Goal: Task Accomplishment & Management: Manage account settings

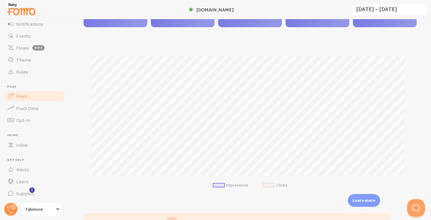
scroll to position [39, 0]
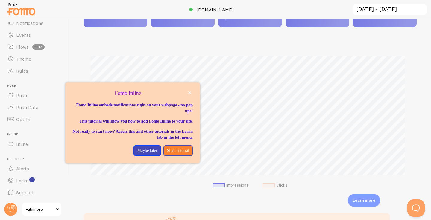
click at [186, 53] on div "Impressions Clicks" at bounding box center [249, 120] width 333 height 157
click at [147, 154] on p "Maybe later" at bounding box center [147, 151] width 20 height 6
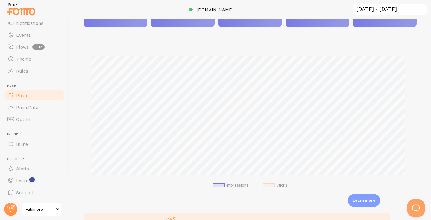
click at [37, 95] on link "Push" at bounding box center [35, 95] width 62 height 12
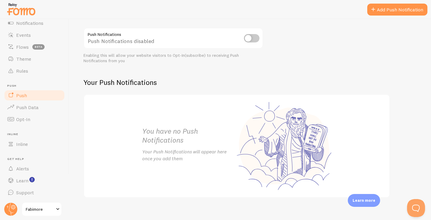
scroll to position [74, 0]
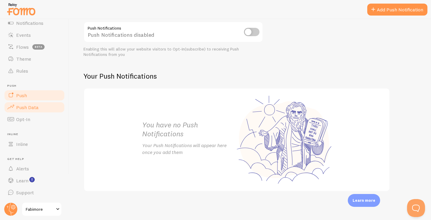
click at [18, 106] on span "Push Data" at bounding box center [27, 107] width 22 height 6
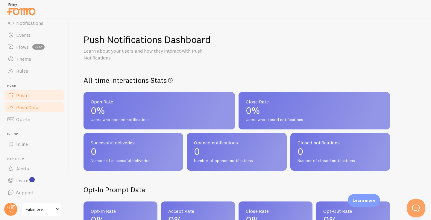
click at [21, 98] on span "Push" at bounding box center [21, 95] width 11 height 6
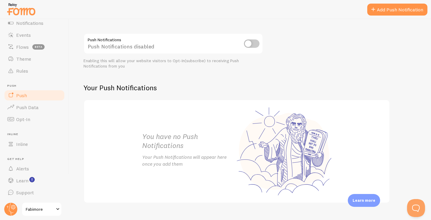
scroll to position [74, 0]
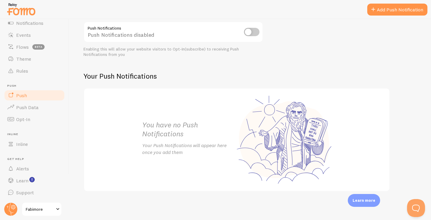
click at [255, 29] on input "checkbox" at bounding box center [252, 32] width 16 height 8
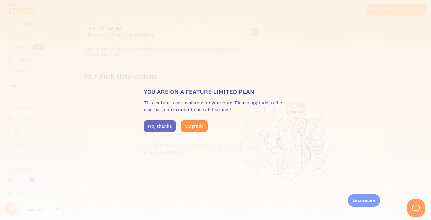
click at [164, 131] on button "No, thanks" at bounding box center [160, 126] width 32 height 12
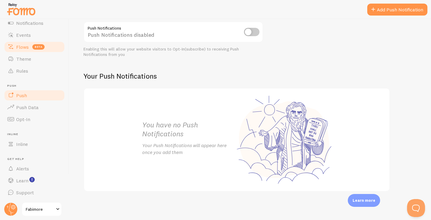
click at [24, 50] on link "Flows beta" at bounding box center [35, 47] width 62 height 12
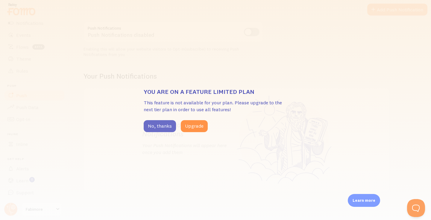
click at [156, 120] on button "No, thanks" at bounding box center [160, 126] width 32 height 12
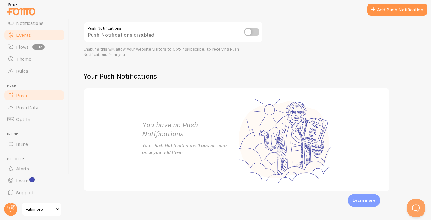
click at [26, 34] on span "Events" at bounding box center [23, 35] width 15 height 6
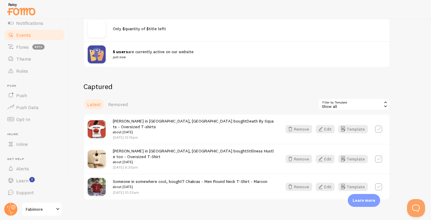
scroll to position [90, 0]
click at [321, 127] on icon "button" at bounding box center [320, 129] width 7 height 7
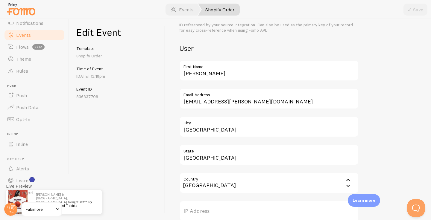
scroll to position [185, 0]
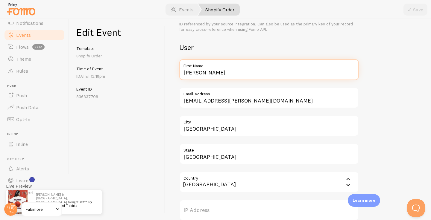
click at [198, 73] on input "[PERSON_NAME]" at bounding box center [269, 69] width 180 height 21
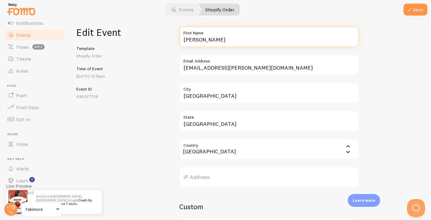
scroll to position [224, 0]
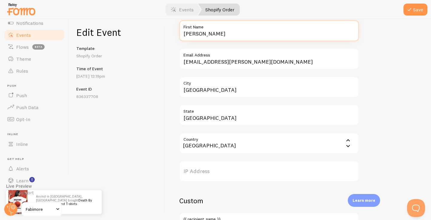
type input "[PERSON_NAME]"
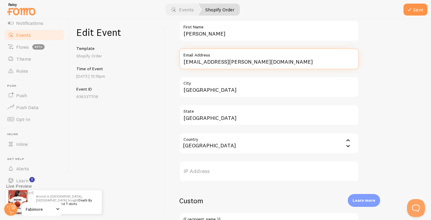
drag, startPoint x: 210, startPoint y: 63, endPoint x: 181, endPoint y: 64, distance: 28.8
click at [181, 64] on input "[EMAIL_ADDRESS][PERSON_NAME][DOMAIN_NAME]" at bounding box center [269, 58] width 180 height 21
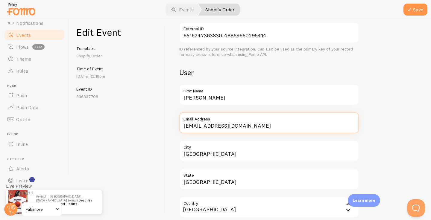
scroll to position [156, 0]
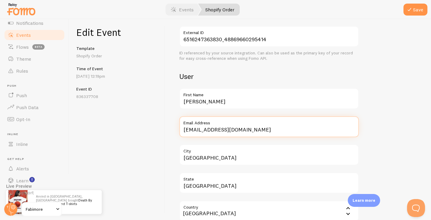
type input "[EMAIL_ADDRESS][DOMAIN_NAME]"
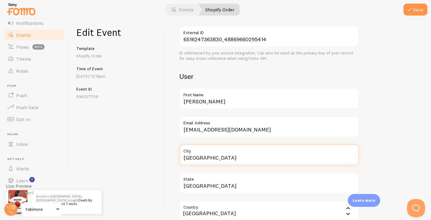
click at [196, 158] on input "[GEOGRAPHIC_DATA]" at bounding box center [269, 155] width 180 height 21
type input "[GEOGRAPHIC_DATA]"
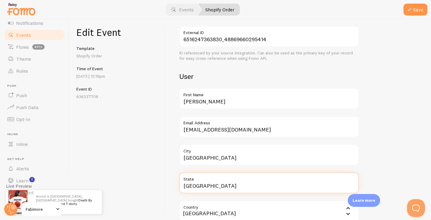
click at [214, 185] on input "[GEOGRAPHIC_DATA]" at bounding box center [269, 183] width 180 height 21
click at [182, 185] on input "[GEOGRAPHIC_DATA]" at bounding box center [269, 183] width 180 height 21
drag, startPoint x: 212, startPoint y: 186, endPoint x: 183, endPoint y: 187, distance: 29.9
click at [183, 187] on input "[GEOGRAPHIC_DATA]" at bounding box center [269, 183] width 180 height 21
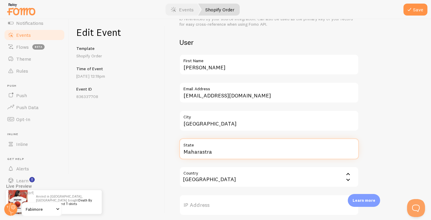
scroll to position [196, 0]
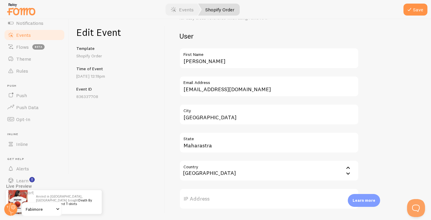
click at [212, 177] on input "Country" at bounding box center [269, 170] width 180 height 21
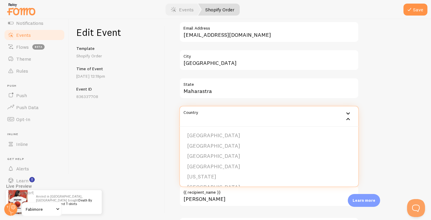
scroll to position [251, 0]
click at [224, 81] on label "State" at bounding box center [269, 82] width 180 height 10
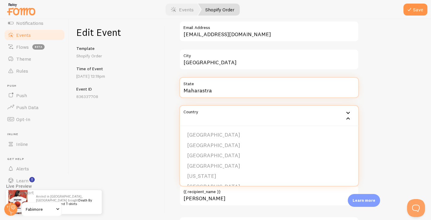
click at [224, 81] on input "Maharastra" at bounding box center [269, 87] width 180 height 21
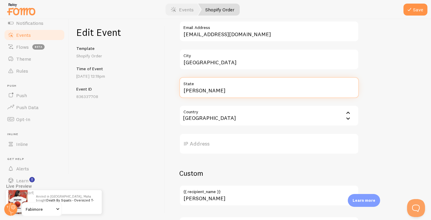
type input "Maharastra"
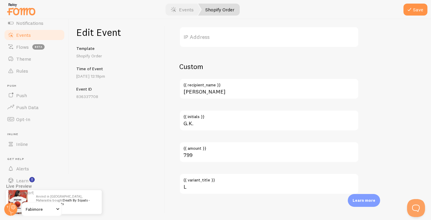
scroll to position [361, 0]
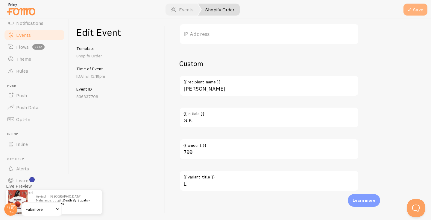
click at [415, 10] on button "Save" at bounding box center [415, 10] width 24 height 12
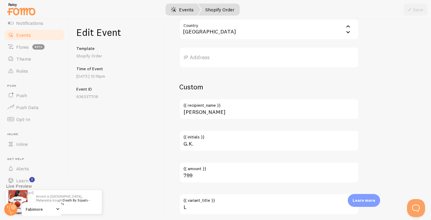
click at [190, 10] on link "Events" at bounding box center [182, 10] width 37 height 12
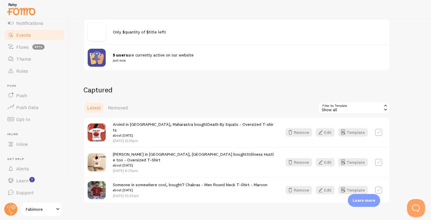
scroll to position [90, 0]
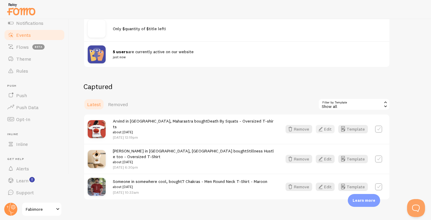
click at [325, 129] on button "Edit" at bounding box center [325, 129] width 19 height 8
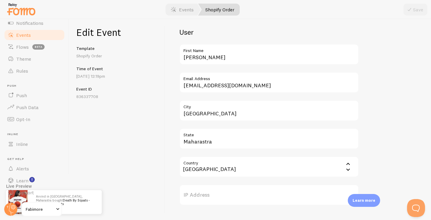
scroll to position [200, 0]
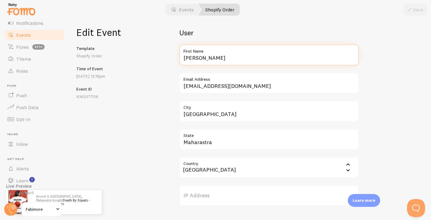
click at [193, 57] on input "[PERSON_NAME]" at bounding box center [269, 55] width 180 height 21
type input "P"
type input "Neha"
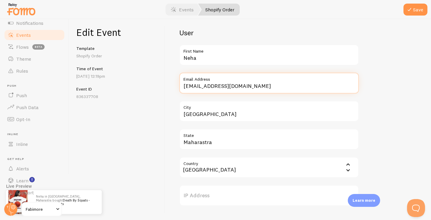
drag, startPoint x: 199, startPoint y: 88, endPoint x: 176, endPoint y: 88, distance: 23.0
click at [176, 88] on div "Meta Death By Squats - Oversized T-shirts Title This text will be bolded in you…" at bounding box center [298, 119] width 266 height 201
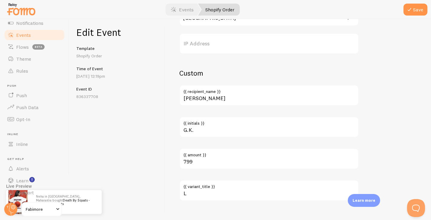
scroll to position [361, 0]
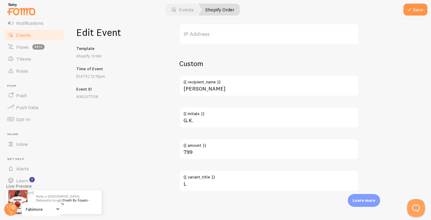
type input "[EMAIL_ADDRESS][DOMAIN_NAME]"
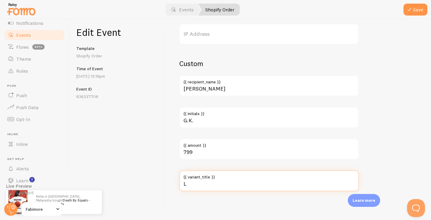
click at [212, 186] on input "L" at bounding box center [269, 181] width 180 height 21
type input "M"
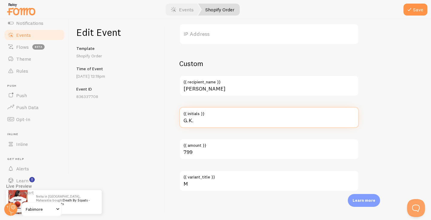
click at [203, 119] on input "G.K." at bounding box center [269, 117] width 180 height 21
drag, startPoint x: 203, startPoint y: 119, endPoint x: 179, endPoint y: 119, distance: 24.2
click at [179, 119] on div "Meta Death By Squats - Oversized T-shirts Title This text will be bolded in you…" at bounding box center [298, 119] width 266 height 201
type input "N.W"
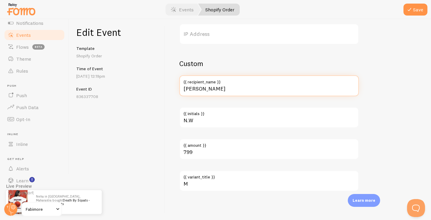
click at [187, 92] on input "[PERSON_NAME]" at bounding box center [269, 85] width 180 height 21
type input "NEHA"
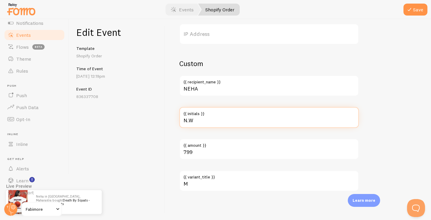
click at [195, 123] on input "N.W" at bounding box center [269, 117] width 180 height 21
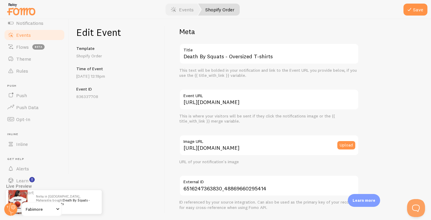
scroll to position [0, 0]
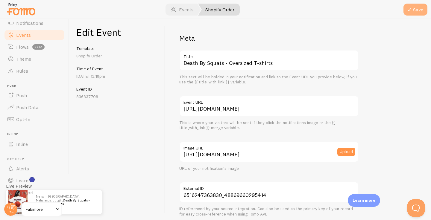
type input "N.A."
click at [416, 10] on button "Save" at bounding box center [415, 10] width 24 height 12
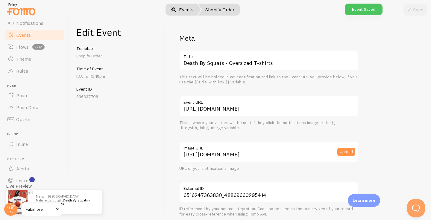
click at [178, 14] on link "Events" at bounding box center [182, 10] width 37 height 12
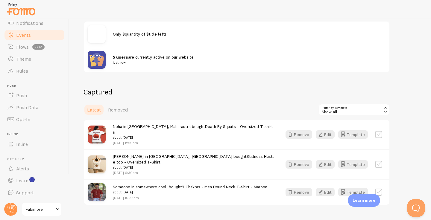
scroll to position [90, 0]
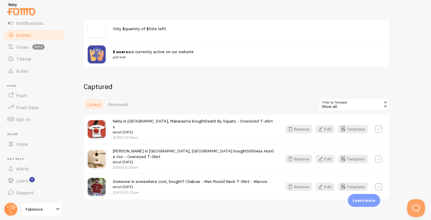
click at [132, 26] on span "Only $quantity of $title left!" at bounding box center [139, 28] width 53 height 5
click at [326, 155] on button "Edit" at bounding box center [325, 159] width 19 height 8
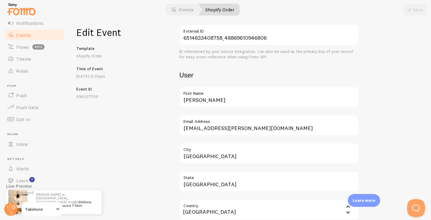
scroll to position [161, 0]
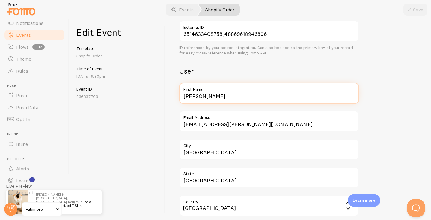
click at [195, 97] on input "[PERSON_NAME]" at bounding box center [269, 93] width 180 height 21
type input "[PERSON_NAME]"
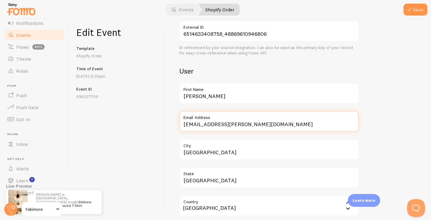
drag, startPoint x: 210, startPoint y: 126, endPoint x: 188, endPoint y: 128, distance: 22.6
click at [188, 128] on input "[EMAIL_ADDRESS][PERSON_NAME][DOMAIN_NAME]" at bounding box center [269, 121] width 180 height 21
drag, startPoint x: 211, startPoint y: 126, endPoint x: 183, endPoint y: 123, distance: 28.2
click at [183, 123] on input "[EMAIL_ADDRESS][PERSON_NAME][DOMAIN_NAME]" at bounding box center [269, 121] width 180 height 21
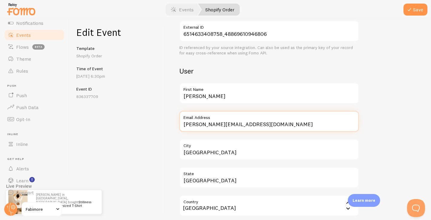
type input "[PERSON_NAME][EMAIL_ADDRESS][DOMAIN_NAME]"
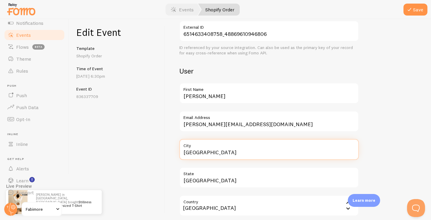
click at [194, 154] on input "[GEOGRAPHIC_DATA]" at bounding box center [269, 149] width 180 height 21
type input "A"
type input "[GEOGRAPHIC_DATA]"
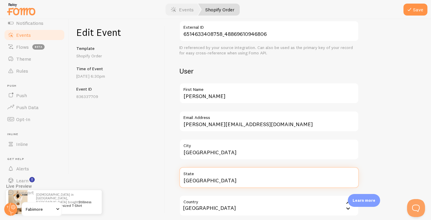
drag, startPoint x: 213, startPoint y: 182, endPoint x: 177, endPoint y: 182, distance: 35.9
click at [177, 182] on div "Meta Stillness Hustle too - Oversized T-Shirt Title This text will be bolded in…" at bounding box center [298, 119] width 266 height 201
type input "D"
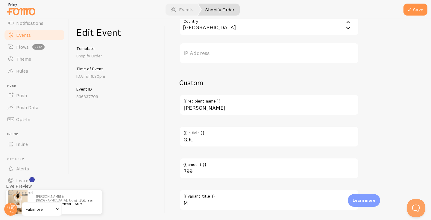
scroll to position [348, 0]
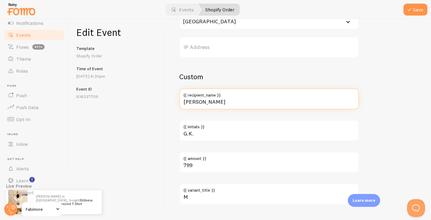
click at [195, 103] on input "[PERSON_NAME]" at bounding box center [269, 99] width 180 height 21
type input "[PERSON_NAME]"
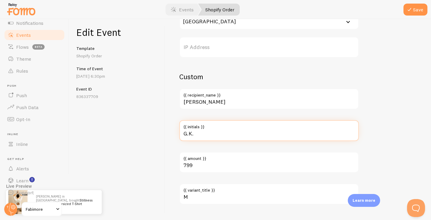
drag, startPoint x: 203, startPoint y: 133, endPoint x: 161, endPoint y: 133, distance: 41.9
click at [161, 133] on div "Edit Event Template Shopify Order Time of Event [DATE] 6:30pm Event ID 83633770…" at bounding box center [250, 119] width 362 height 201
type input "l"
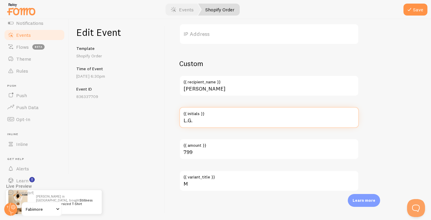
type input "L.G."
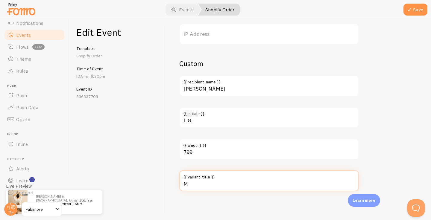
click at [196, 183] on input "M" at bounding box center [269, 181] width 180 height 21
type input "S"
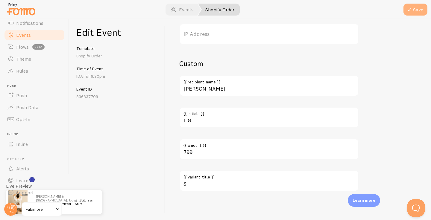
click at [426, 8] on button "Save" at bounding box center [415, 10] width 24 height 12
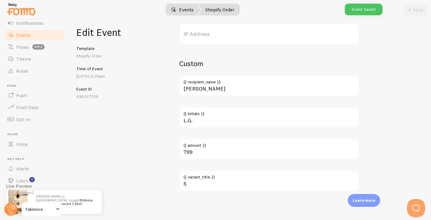
click at [192, 14] on link "Events" at bounding box center [182, 10] width 37 height 12
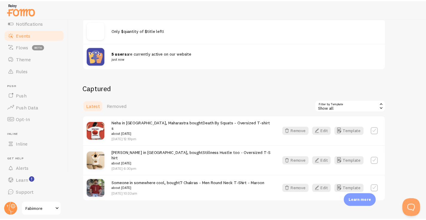
scroll to position [90, 0]
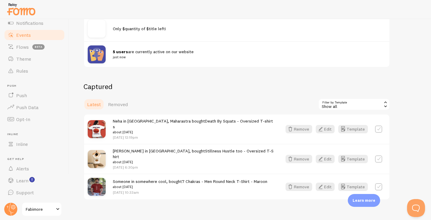
click at [378, 183] on label at bounding box center [378, 186] width 7 height 7
checkbox input "false"
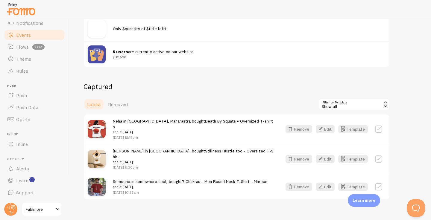
click at [36, 212] on span "Fabimore" at bounding box center [40, 209] width 28 height 7
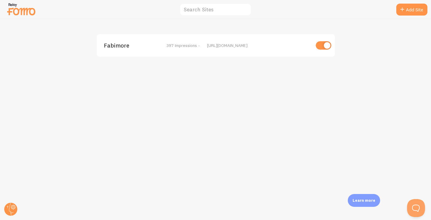
click at [31, 13] on img at bounding box center [21, 8] width 30 height 15
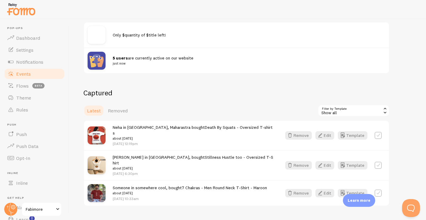
scroll to position [90, 0]
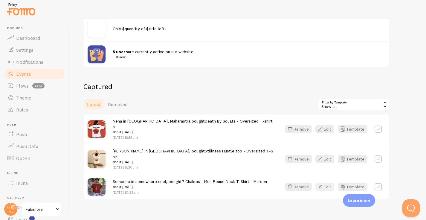
click at [329, 183] on button "Edit" at bounding box center [325, 187] width 19 height 8
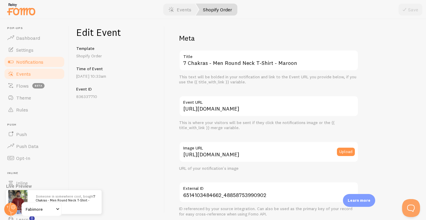
click at [25, 60] on span "Notifications" at bounding box center [29, 62] width 27 height 6
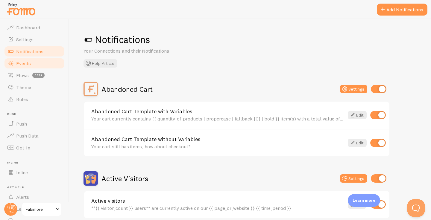
click at [35, 62] on link "Events" at bounding box center [35, 63] width 62 height 12
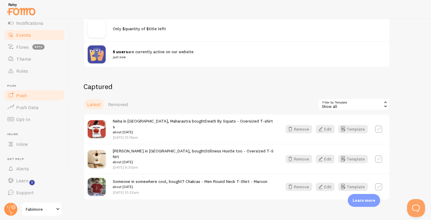
scroll to position [31, 0]
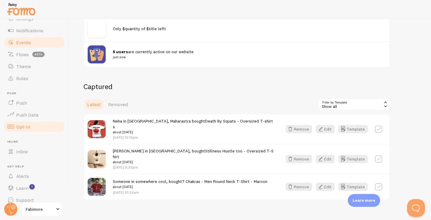
click at [26, 125] on span "Opt-In" at bounding box center [23, 127] width 14 height 6
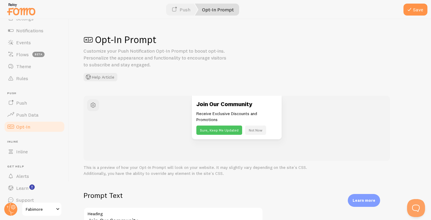
click at [209, 130] on button "Sure, Keep Me Updated" at bounding box center [219, 130] width 46 height 9
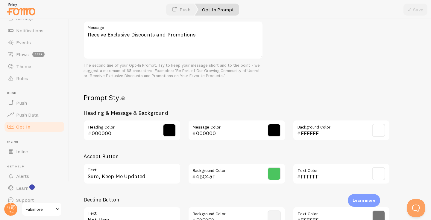
scroll to position [230, 0]
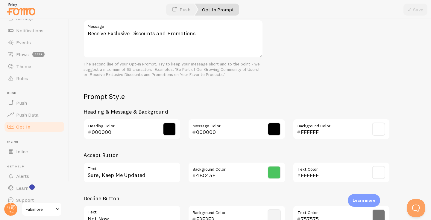
click at [275, 172] on span at bounding box center [274, 172] width 13 height 13
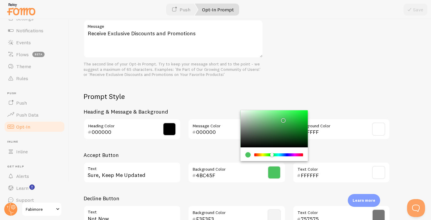
click at [295, 74] on div "Prompt Text Join Our Community Heading The first line of your Opt-In Prompt. Ke…" at bounding box center [249, 96] width 333 height 270
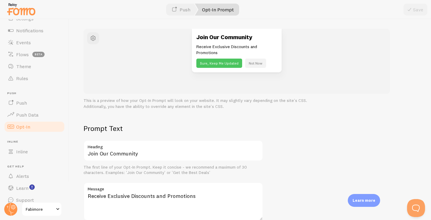
scroll to position [67, 0]
click at [94, 38] on span "button" at bounding box center [92, 37] width 7 height 7
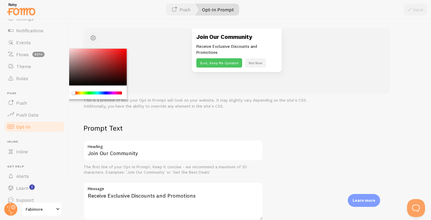
click at [94, 38] on span "button" at bounding box center [92, 37] width 7 height 7
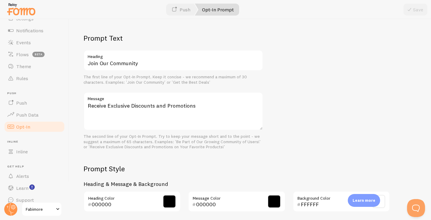
scroll to position [158, 0]
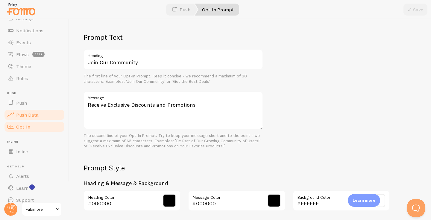
click at [24, 112] on link "Push Data" at bounding box center [35, 115] width 62 height 12
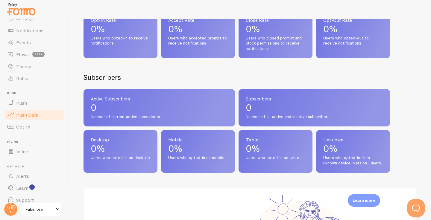
scroll to position [192, 0]
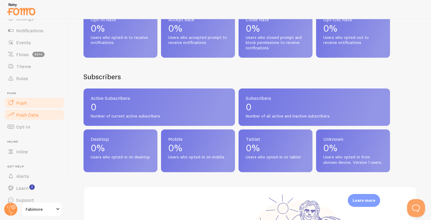
click at [32, 98] on link "Push" at bounding box center [35, 103] width 62 height 12
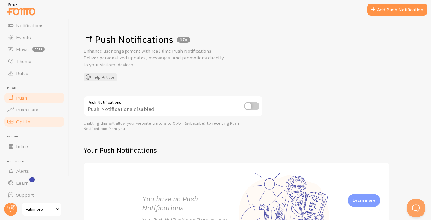
scroll to position [39, 0]
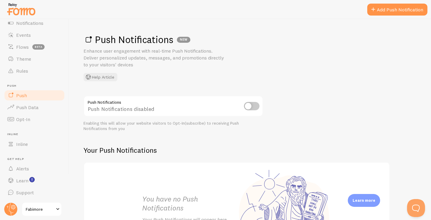
click at [247, 109] on input "checkbox" at bounding box center [252, 106] width 16 height 8
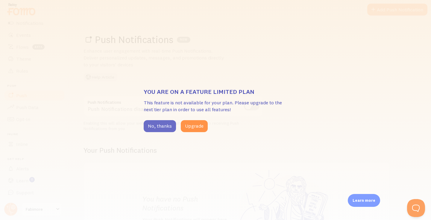
click at [156, 130] on button "No, thanks" at bounding box center [160, 126] width 32 height 12
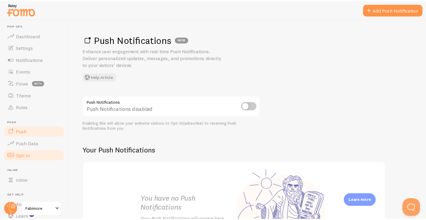
scroll to position [0, 0]
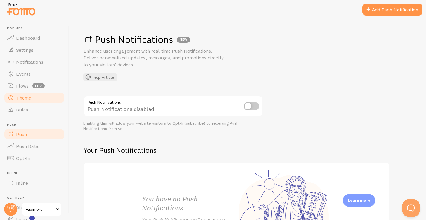
click at [21, 95] on span "Theme" at bounding box center [23, 98] width 15 height 6
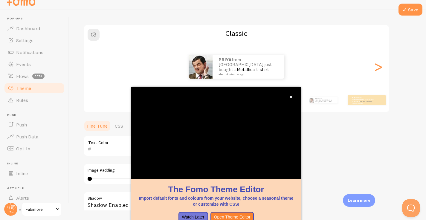
scroll to position [51, 0]
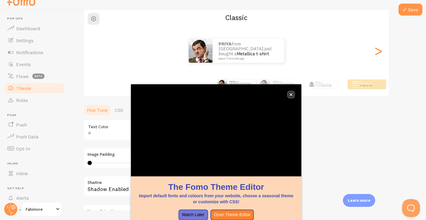
click at [292, 92] on button "close," at bounding box center [291, 95] width 6 height 6
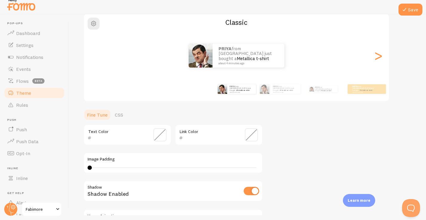
scroll to position [5, 0]
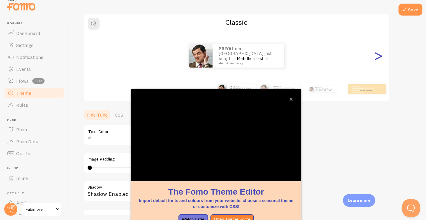
click at [382, 60] on div ">" at bounding box center [378, 55] width 7 height 43
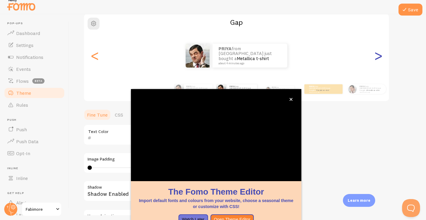
click at [382, 59] on div ">" at bounding box center [378, 55] width 7 height 43
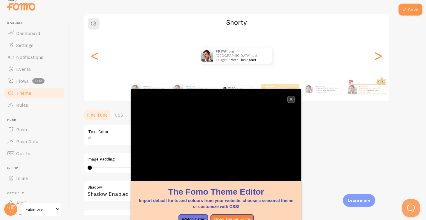
click at [293, 101] on button "close," at bounding box center [291, 99] width 6 height 6
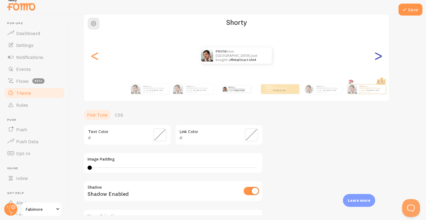
click at [378, 51] on div ">" at bounding box center [378, 55] width 7 height 43
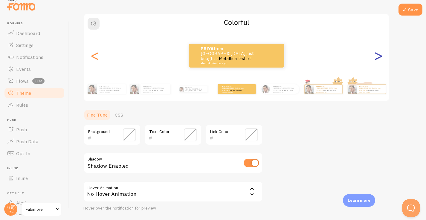
click at [378, 51] on div ">" at bounding box center [378, 55] width 7 height 43
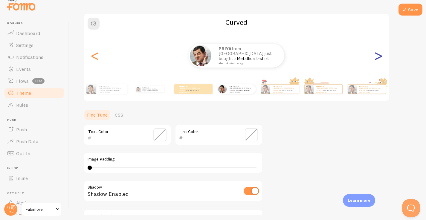
click at [378, 51] on div ">" at bounding box center [378, 55] width 7 height 43
type input "0"
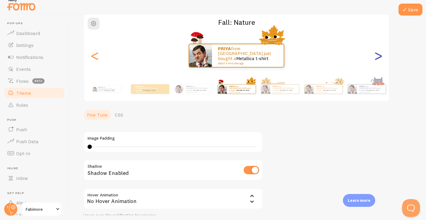
click at [378, 51] on div ">" at bounding box center [378, 55] width 7 height 43
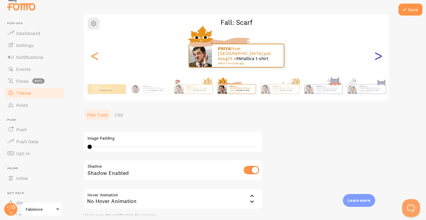
click at [378, 51] on div ">" at bounding box center [378, 55] width 7 height 43
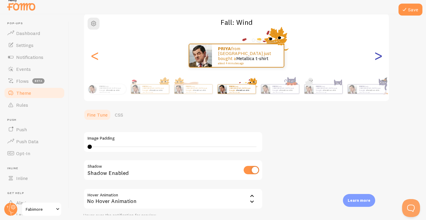
click at [378, 51] on div ">" at bounding box center [378, 55] width 7 height 43
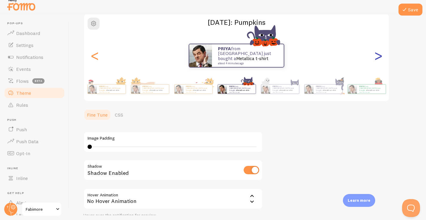
click at [378, 51] on div ">" at bounding box center [378, 55] width 7 height 43
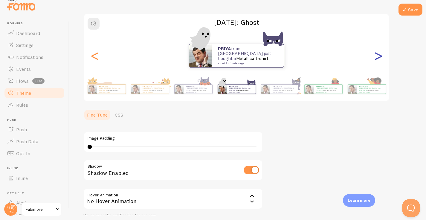
click at [378, 51] on div ">" at bounding box center [378, 55] width 7 height 43
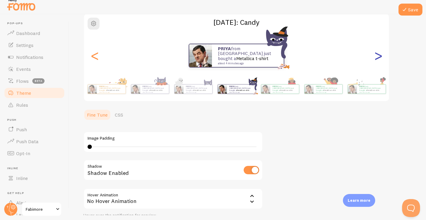
click at [378, 51] on div ">" at bounding box center [378, 55] width 7 height 43
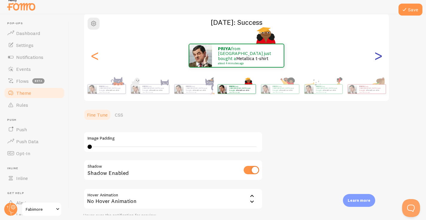
click at [378, 51] on div ">" at bounding box center [378, 55] width 7 height 43
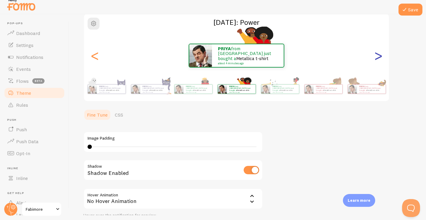
click at [378, 51] on div ">" at bounding box center [378, 55] width 7 height 43
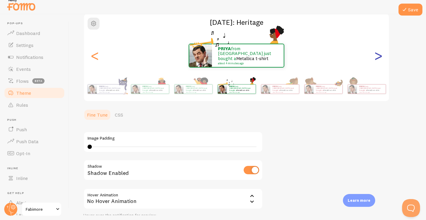
click at [378, 51] on div ">" at bounding box center [378, 55] width 7 height 43
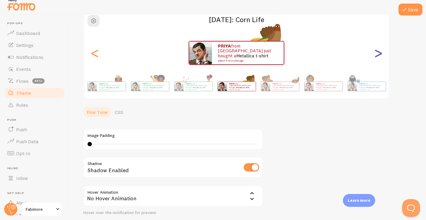
scroll to position [48, 0]
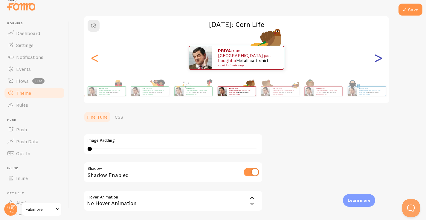
click at [378, 55] on div ">" at bounding box center [378, 57] width 7 height 43
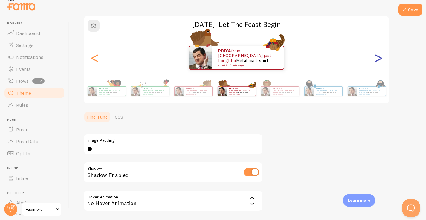
click at [378, 55] on div ">" at bounding box center [378, 57] width 7 height 43
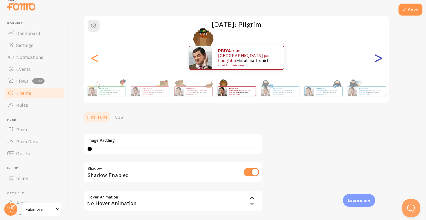
click at [378, 55] on div ">" at bounding box center [378, 57] width 7 height 43
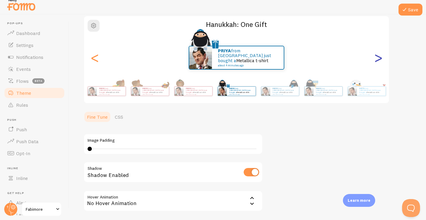
click at [378, 55] on div ">" at bounding box center [378, 57] width 7 height 43
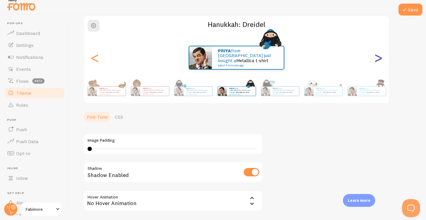
click at [378, 55] on div ">" at bounding box center [378, 57] width 7 height 43
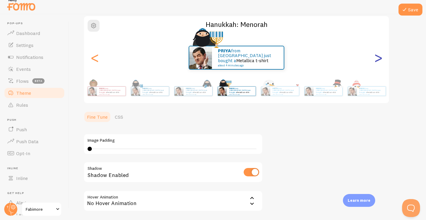
click at [378, 55] on div ">" at bounding box center [378, 57] width 7 height 43
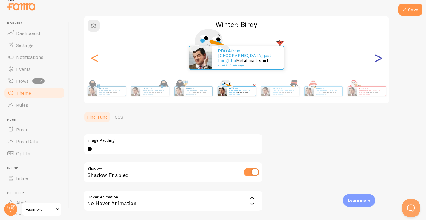
click at [378, 55] on div ">" at bounding box center [378, 57] width 7 height 43
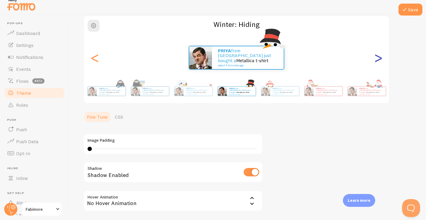
click at [378, 55] on div ">" at bounding box center [378, 57] width 7 height 43
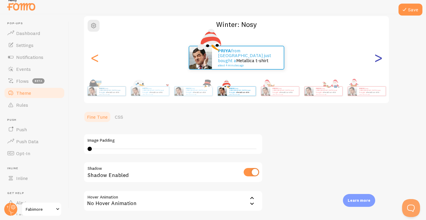
click at [378, 55] on div ">" at bounding box center [378, 57] width 7 height 43
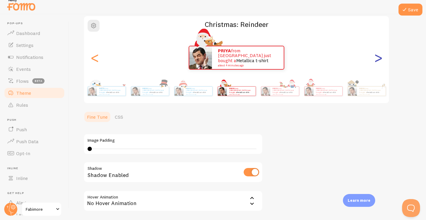
click at [378, 55] on div ">" at bounding box center [378, 57] width 7 height 43
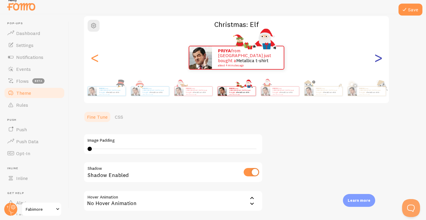
click at [378, 55] on div ">" at bounding box center [378, 57] width 7 height 43
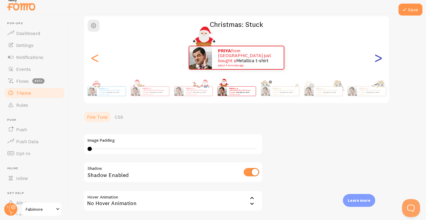
click at [378, 55] on div ">" at bounding box center [378, 57] width 7 height 43
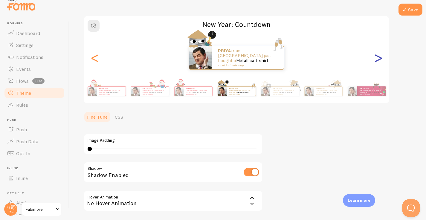
click at [378, 55] on div ">" at bounding box center [378, 57] width 7 height 43
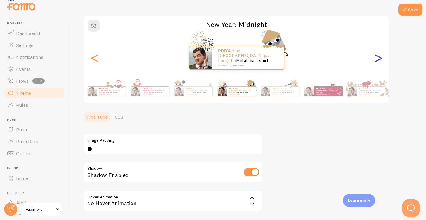
click at [378, 55] on div ">" at bounding box center [378, 57] width 7 height 43
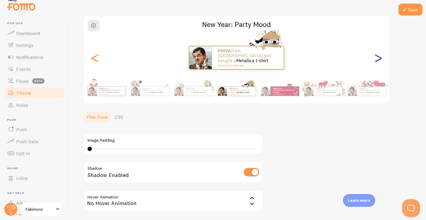
click at [378, 55] on div ">" at bounding box center [378, 57] width 7 height 43
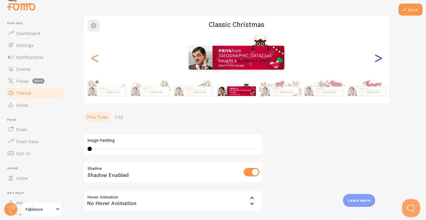
click at [378, 55] on div ">" at bounding box center [378, 57] width 7 height 43
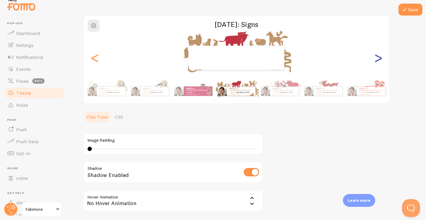
click at [378, 55] on div ">" at bounding box center [378, 57] width 7 height 43
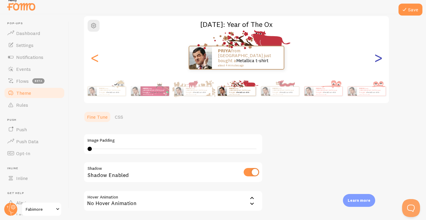
click at [378, 55] on div ">" at bounding box center [378, 57] width 7 height 43
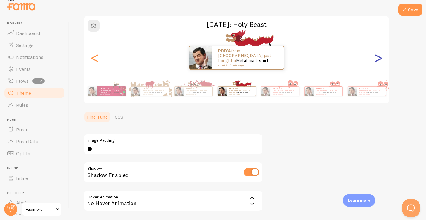
click at [378, 55] on div ">" at bounding box center [378, 57] width 7 height 43
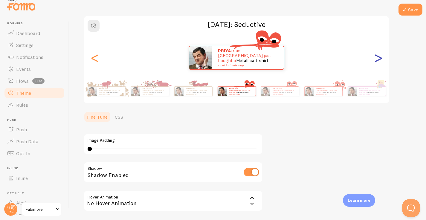
click at [378, 55] on div ">" at bounding box center [378, 57] width 7 height 43
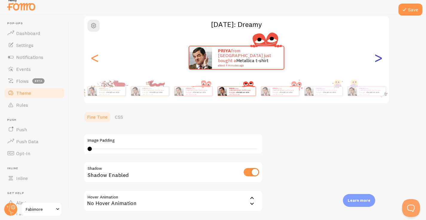
click at [378, 55] on div ">" at bounding box center [378, 57] width 7 height 43
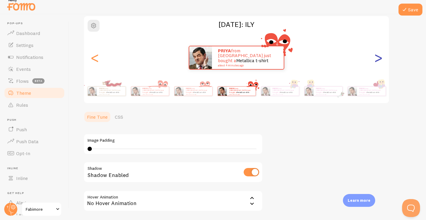
click at [378, 55] on div ">" at bounding box center [378, 57] width 7 height 43
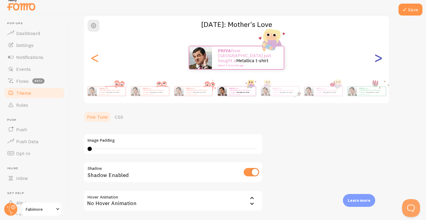
click at [378, 55] on div ">" at bounding box center [378, 57] width 7 height 43
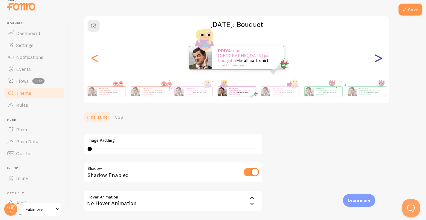
click at [378, 55] on div ">" at bounding box center [378, 57] width 7 height 43
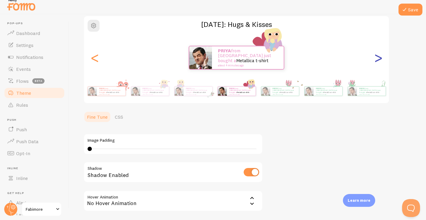
click at [378, 55] on div ">" at bounding box center [378, 57] width 7 height 43
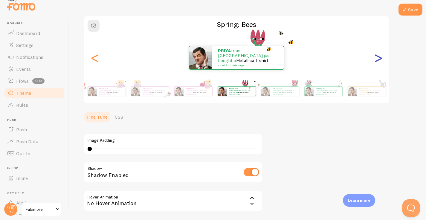
click at [378, 55] on div ">" at bounding box center [378, 57] width 7 height 43
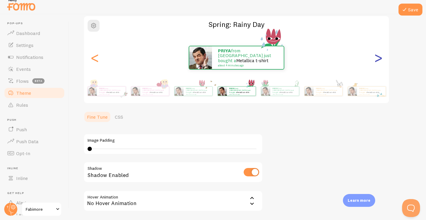
click at [378, 55] on div ">" at bounding box center [378, 57] width 7 height 43
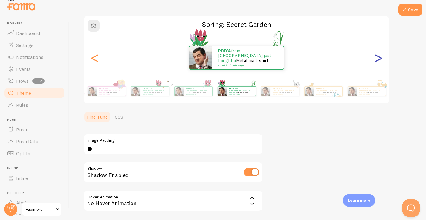
click at [378, 55] on div ">" at bounding box center [378, 57] width 7 height 43
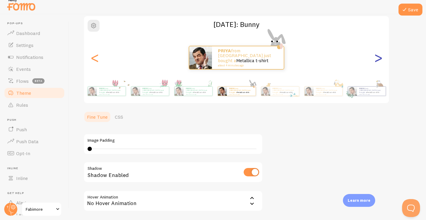
click at [378, 55] on div ">" at bounding box center [378, 57] width 7 height 43
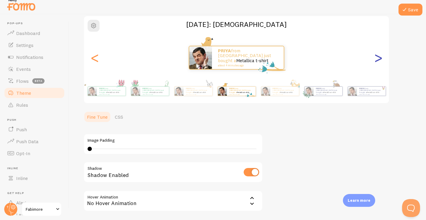
click at [378, 55] on div ">" at bounding box center [378, 57] width 7 height 43
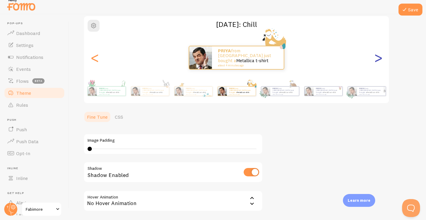
click at [378, 55] on div ">" at bounding box center [378, 57] width 7 height 43
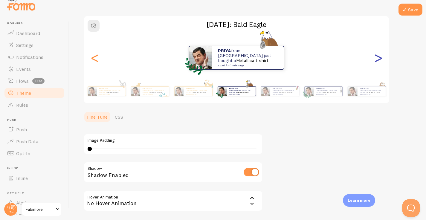
click at [378, 55] on div ">" at bounding box center [378, 57] width 7 height 43
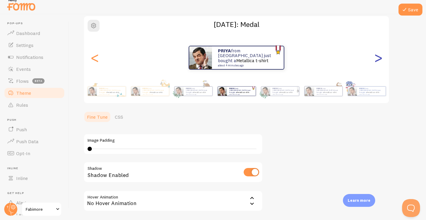
click at [378, 55] on div ">" at bounding box center [378, 57] width 7 height 43
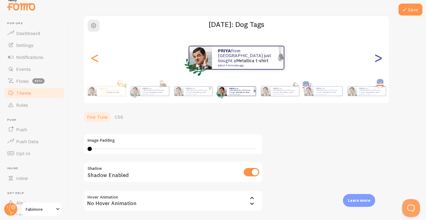
click at [378, 55] on div ">" at bounding box center [378, 57] width 7 height 43
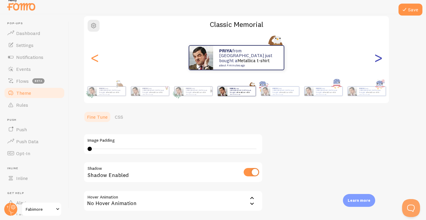
click at [378, 55] on div ">" at bounding box center [378, 57] width 7 height 43
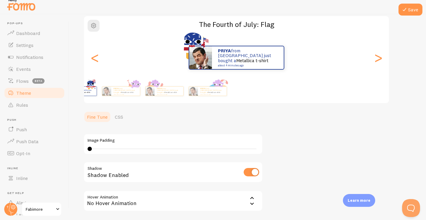
click at [43, 136] on main "Pop-ups Dashboard Settings Notifications Events Flows beta Theme Rules [GEOGRAP…" at bounding box center [213, 114] width 426 height 201
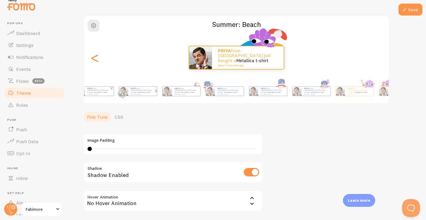
click at [426, 0] on html "Pop-ups Dashboard Settings Notifications Events Flows beta Theme Rules [GEOGRAP…" at bounding box center [213, 105] width 426 height 220
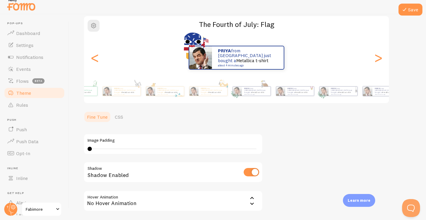
click at [426, 40] on html "Pop-ups Dashboard Settings Notifications Events Flows beta Theme Rules [GEOGRAP…" at bounding box center [213, 105] width 426 height 220
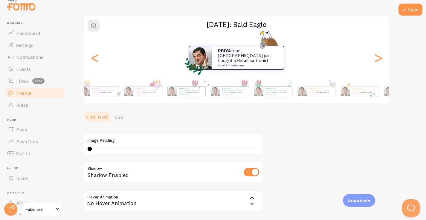
click at [426, 84] on html "Pop-ups Dashboard Settings Notifications Events Flows beta Theme Rules [GEOGRAP…" at bounding box center [213, 105] width 426 height 220
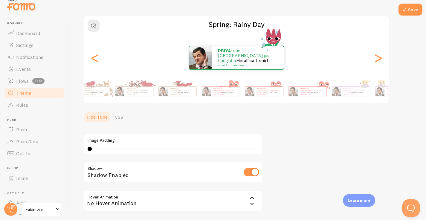
click at [426, 53] on html "Pop-ups Dashboard Settings Notifications Events Flows beta Theme Rules [GEOGRAP…" at bounding box center [213, 105] width 426 height 220
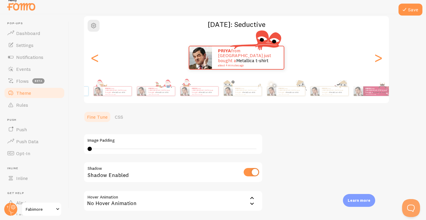
click at [426, 57] on html "Pop-ups Dashboard Settings Notifications Events Flows beta Theme Rules [GEOGRAP…" at bounding box center [213, 105] width 426 height 220
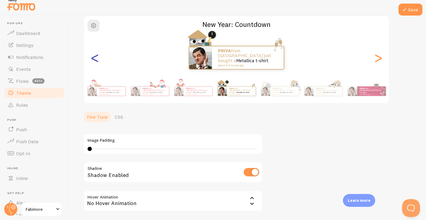
click at [91, 60] on div "<" at bounding box center [94, 57] width 7 height 43
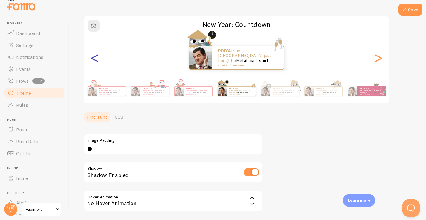
click at [91, 60] on div "<" at bounding box center [94, 57] width 7 height 43
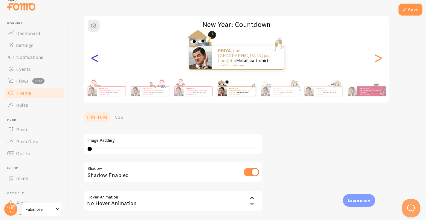
click at [91, 60] on div "<" at bounding box center [94, 57] width 7 height 43
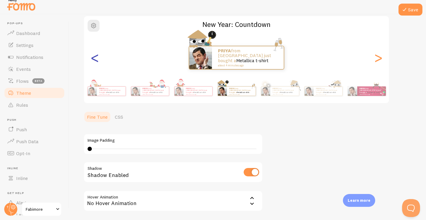
click at [91, 60] on div "<" at bounding box center [94, 57] width 7 height 43
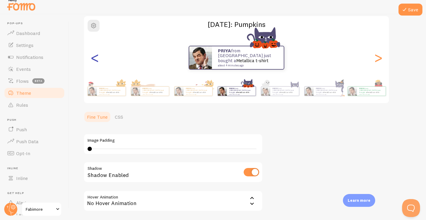
click at [91, 60] on div "<" at bounding box center [94, 57] width 7 height 43
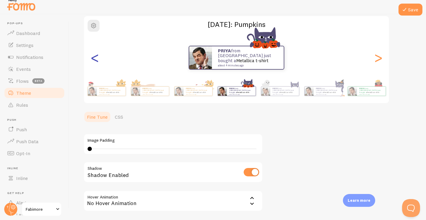
click at [91, 60] on div "<" at bounding box center [94, 57] width 7 height 43
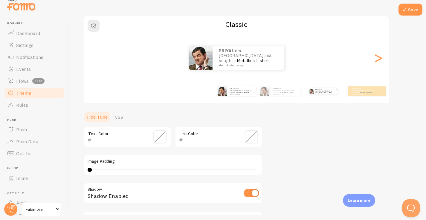
click at [321, 93] on link "Metallica t-shirt" at bounding box center [326, 93] width 10 height 2
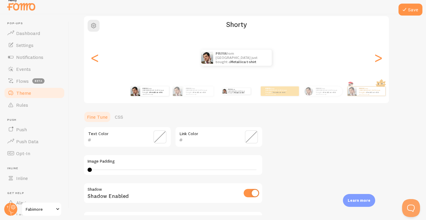
click at [148, 96] on div "PRIYA from [GEOGRAPHIC_DATA] just bought a Metallica t-shirt about 4 minutes ago" at bounding box center [149, 91] width 39 height 17
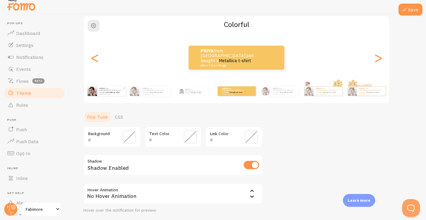
click at [107, 91] on link "Metallica t-shirt" at bounding box center [113, 92] width 13 height 2
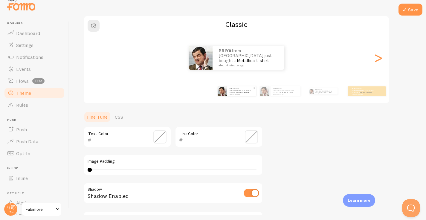
click at [250, 92] on p "PRIYA from [GEOGRAPHIC_DATA] just bought a Metallica t-shirt about 4 minutes ago" at bounding box center [242, 90] width 24 height 7
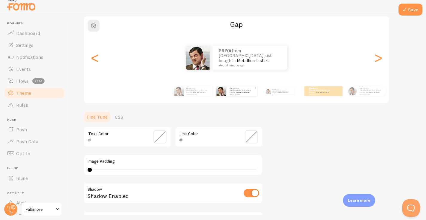
click at [250, 92] on p "PRIYA from [GEOGRAPHIC_DATA] just bought a Metallica t-shirt about 4 minutes ago" at bounding box center [242, 90] width 25 height 7
click at [268, 94] on div "PRIYA from [GEOGRAPHIC_DATA] just bought a Metallica t-shirt about 4 minutes ago" at bounding box center [280, 91] width 39 height 17
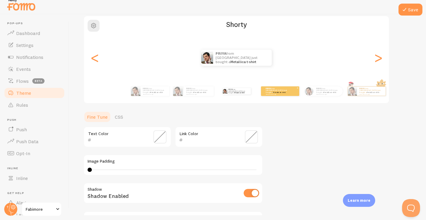
click at [294, 91] on div "PRIYA from [GEOGRAPHIC_DATA] just bought a Metallica t-shirt about 4 minutes ago" at bounding box center [280, 91] width 38 height 10
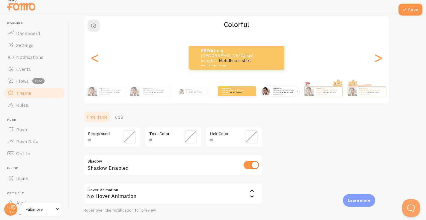
click at [278, 94] on small "about 4 minutes ago" at bounding box center [284, 94] width 23 height 1
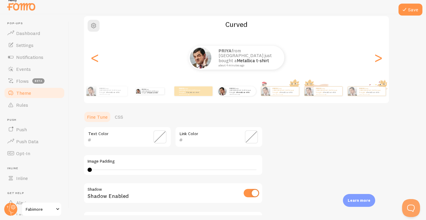
click at [147, 95] on div "PRIYA from [GEOGRAPHIC_DATA] just bought a Metallica t-shirt about 4 minutes ago" at bounding box center [150, 91] width 39 height 17
type input "0"
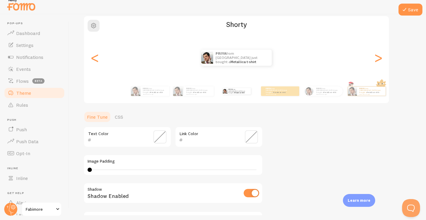
click at [147, 95] on div "PRIYA from [GEOGRAPHIC_DATA] just bought a Metallica t-shirt about 4 minutes ago" at bounding box center [155, 91] width 29 height 10
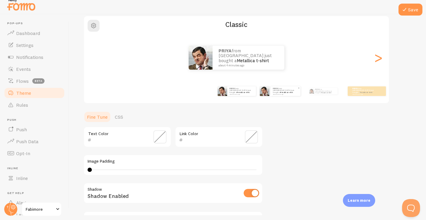
click at [266, 93] on img at bounding box center [265, 91] width 10 height 10
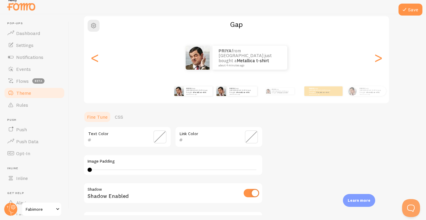
click at [195, 98] on div "PRIYA from [GEOGRAPHIC_DATA] just bought a Metallica t-shirt about 4 minutes ago" at bounding box center [193, 91] width 39 height 17
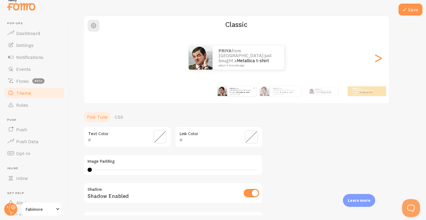
click at [247, 94] on small "about 4 minutes ago" at bounding box center [241, 94] width 23 height 1
click at [270, 94] on div "PRIYA from [GEOGRAPHIC_DATA] just bought a Metallica t-shirt about 4 minutes ago" at bounding box center [280, 91] width 41 height 10
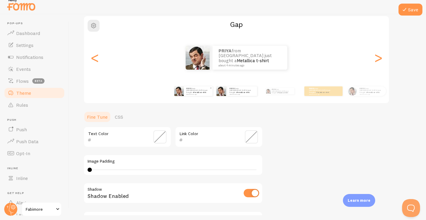
click at [194, 91] on link "Metallica t-shirt" at bounding box center [200, 92] width 13 height 2
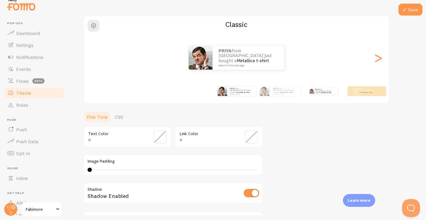
click at [313, 95] on div "PRIYA from [GEOGRAPHIC_DATA] just bought a Metallica t-shirt about 4 minutes ago" at bounding box center [323, 91] width 39 height 17
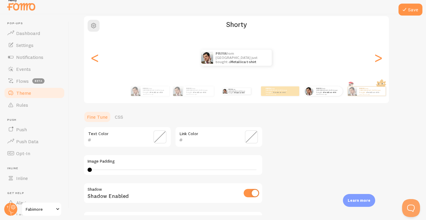
click at [314, 96] on div "PRIYA from [GEOGRAPHIC_DATA] just bought a Metallica t-shirt about 4 minutes ago" at bounding box center [323, 91] width 39 height 17
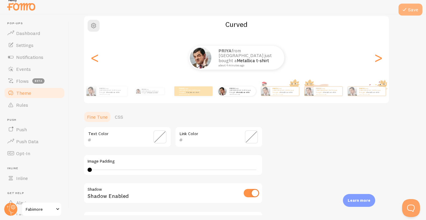
click at [406, 14] on button "Save" at bounding box center [411, 10] width 24 height 12
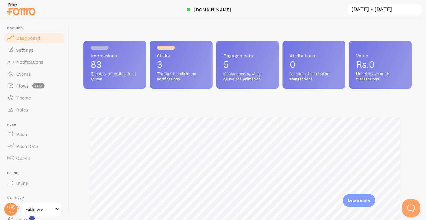
scroll to position [157, 324]
click at [37, 69] on link "Events" at bounding box center [35, 74] width 62 height 12
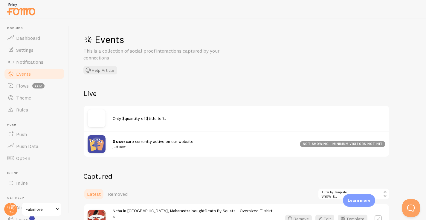
click at [326, 145] on div "not showing - minimum visitors not hit" at bounding box center [343, 144] width 86 height 6
click at [112, 141] on div at bounding box center [100, 144] width 25 height 18
click at [34, 51] on link "Settings" at bounding box center [35, 50] width 62 height 12
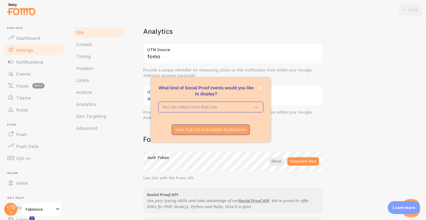
scroll to position [233, 0]
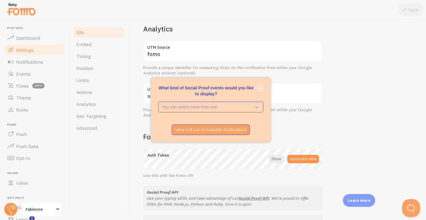
click at [262, 88] on icon "close," at bounding box center [260, 87] width 3 height 3
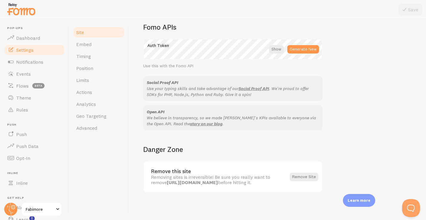
scroll to position [345, 0]
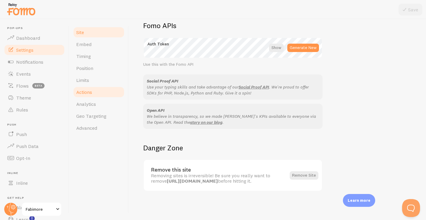
click at [87, 95] on span "Actions" at bounding box center [84, 92] width 16 height 6
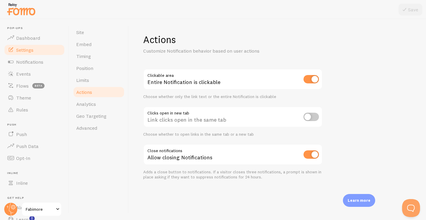
click at [310, 116] on input "checkbox" at bounding box center [312, 117] width 16 height 8
click at [309, 114] on input "checkbox" at bounding box center [312, 117] width 16 height 8
checkbox input "false"
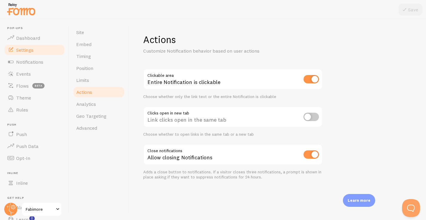
scroll to position [5, 0]
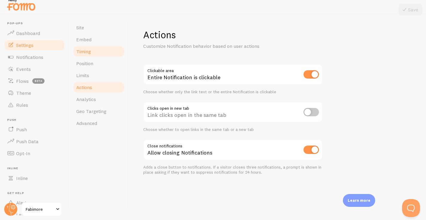
click at [85, 53] on span "Timing" at bounding box center [83, 51] width 15 height 6
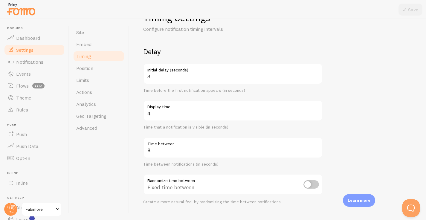
scroll to position [23, 0]
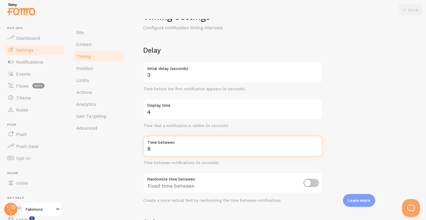
click at [152, 153] on input "8" at bounding box center [233, 146] width 180 height 21
type input "1"
type input "30"
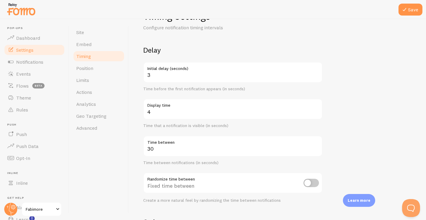
click at [354, 123] on form "Delay 3 Initial delay (seconds) Time before the first notification appears (in …" at bounding box center [277, 173] width 269 height 257
click at [413, 6] on button "Save" at bounding box center [411, 10] width 24 height 12
click at [28, 74] on span "Events" at bounding box center [23, 74] width 15 height 6
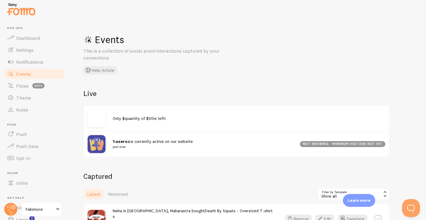
click at [127, 145] on small "just now" at bounding box center [203, 146] width 180 height 5
click at [103, 146] on img at bounding box center [97, 144] width 18 height 18
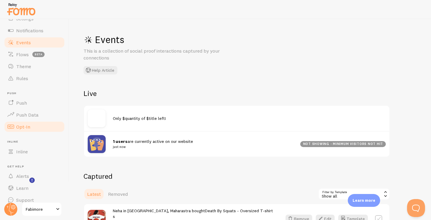
scroll to position [39, 0]
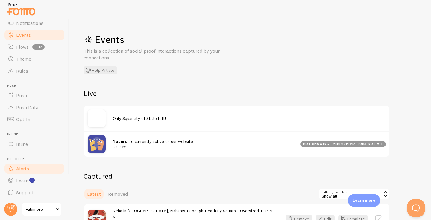
click at [22, 173] on link "Alerts" at bounding box center [35, 169] width 62 height 12
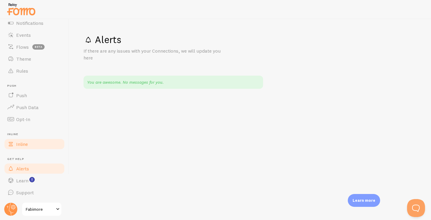
click at [27, 147] on span "Inline" at bounding box center [22, 144] width 12 height 6
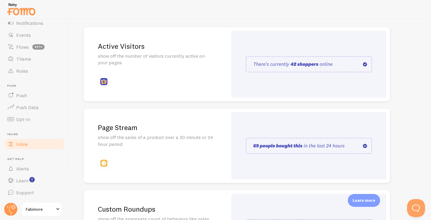
scroll to position [66, 0]
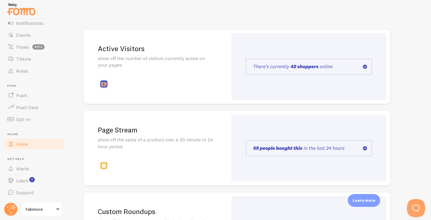
click at [202, 58] on p "show off the number of visitors currently active on your pages" at bounding box center [156, 62] width 116 height 14
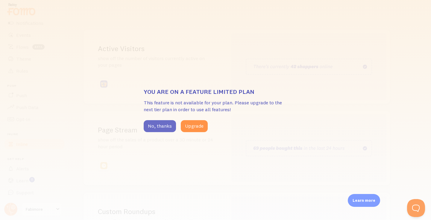
click at [157, 122] on button "No, thanks" at bounding box center [160, 126] width 32 height 12
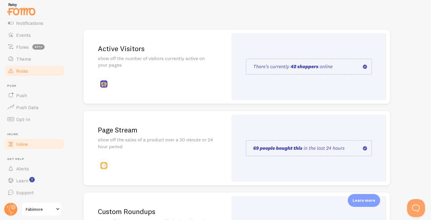
click at [27, 65] on ul "Pop-ups Dashboard Settings Notifications Events Flows beta Theme Rules Push Pus…" at bounding box center [35, 92] width 62 height 211
click at [28, 68] on span "Rules" at bounding box center [22, 71] width 12 height 6
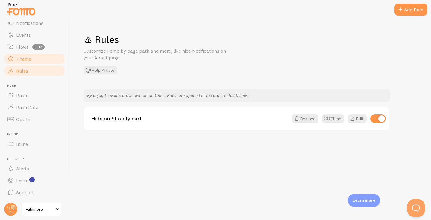
click at [28, 57] on span "Theme" at bounding box center [23, 59] width 15 height 6
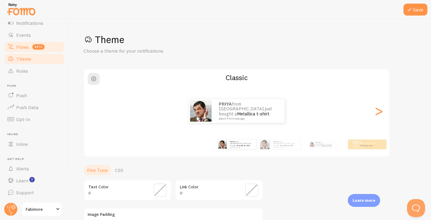
click at [22, 46] on span "Flows" at bounding box center [22, 47] width 13 height 6
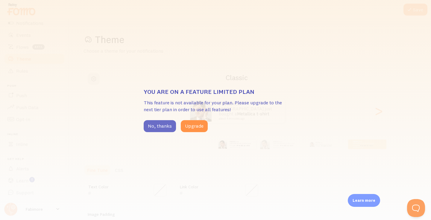
click at [151, 130] on button "No, thanks" at bounding box center [160, 126] width 32 height 12
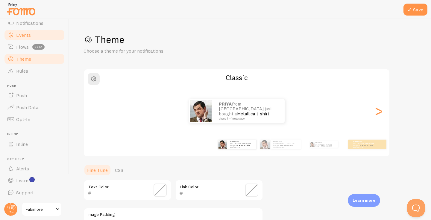
click at [24, 38] on span "Events" at bounding box center [23, 35] width 15 height 6
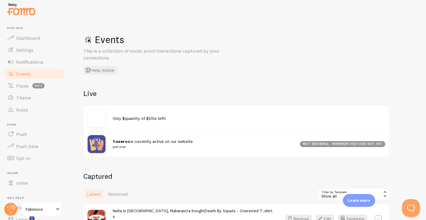
click at [96, 145] on img at bounding box center [97, 144] width 18 height 18
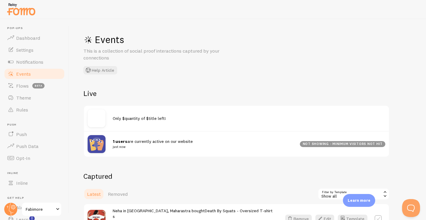
click at [122, 144] on strong "1 users" at bounding box center [120, 141] width 15 height 5
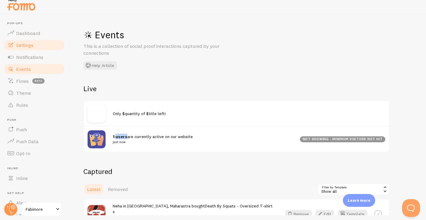
click at [27, 41] on link "Settings" at bounding box center [35, 45] width 62 height 12
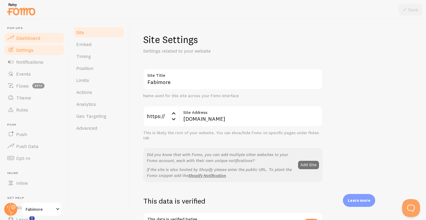
click at [31, 41] on link "Dashboard" at bounding box center [35, 38] width 62 height 12
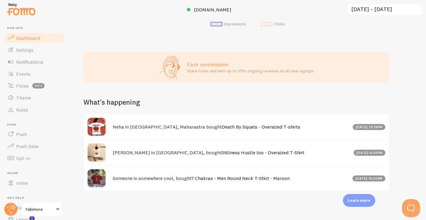
scroll to position [5, 0]
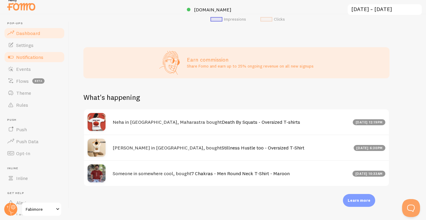
click at [24, 57] on span "Notifications" at bounding box center [29, 57] width 27 height 6
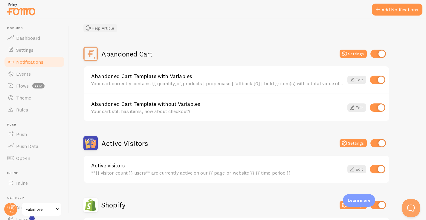
scroll to position [36, 0]
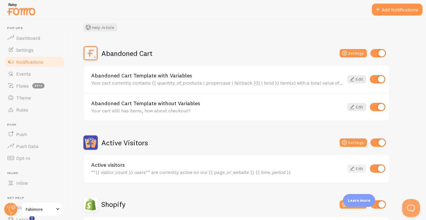
click at [358, 167] on link "Edit" at bounding box center [357, 169] width 19 height 8
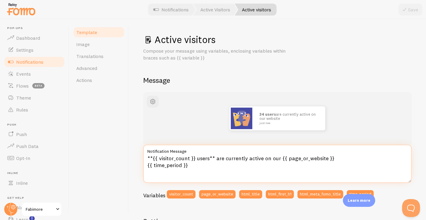
click at [275, 159] on textarea "**{{ visitor_count }} users** are currently active on our {{ page_or_website }}…" at bounding box center [277, 164] width 269 height 38
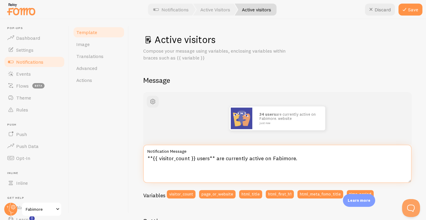
drag, startPoint x: 296, startPoint y: 158, endPoint x: 296, endPoint y: 165, distance: 6.6
click at [296, 165] on textarea "**{{ visitor_count }} users** are currently active on Fabimore." at bounding box center [277, 164] width 269 height 38
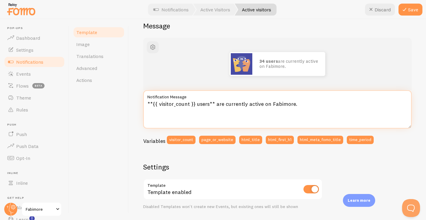
scroll to position [59, 0]
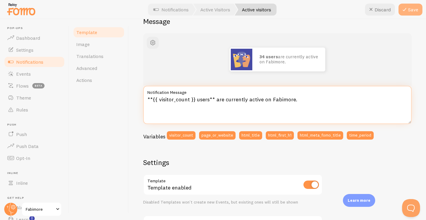
type textarea "**{{ visitor_count }} users** are currently active on Fabimore."
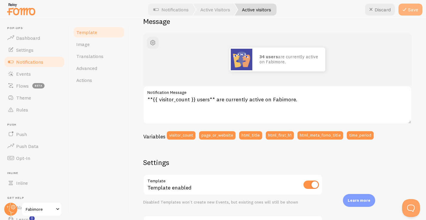
click at [411, 12] on button "Save" at bounding box center [411, 10] width 24 height 12
